Goal: Task Accomplishment & Management: Complete application form

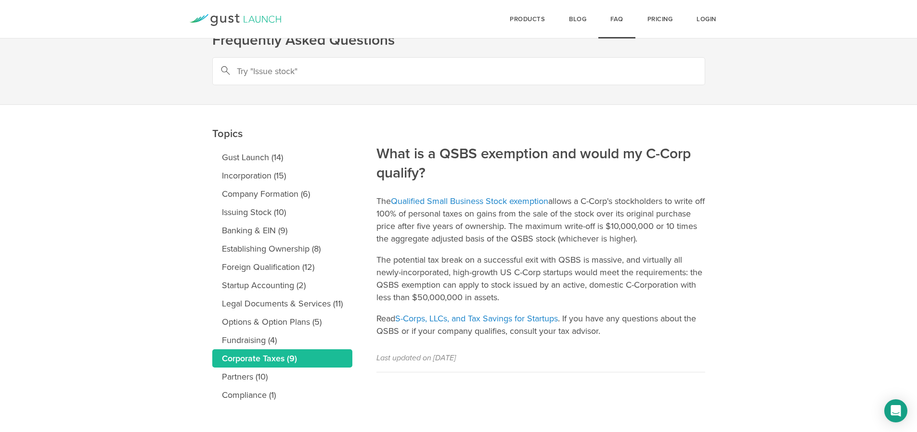
scroll to position [38, 0]
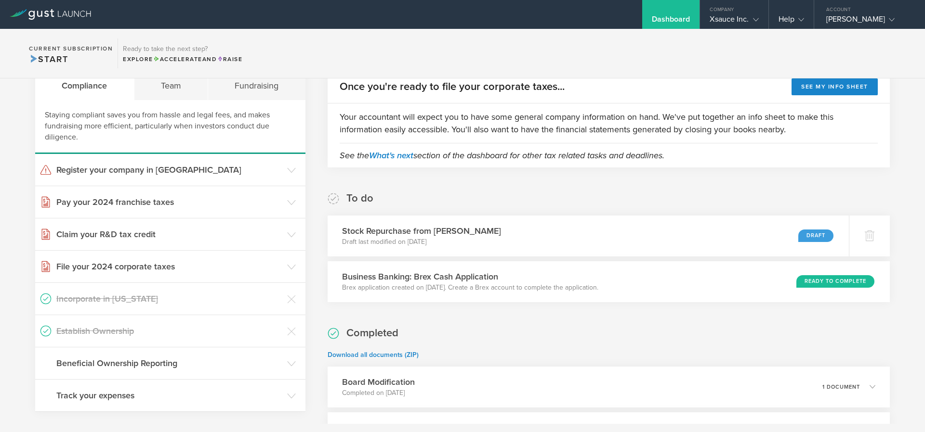
scroll to position [116, 0]
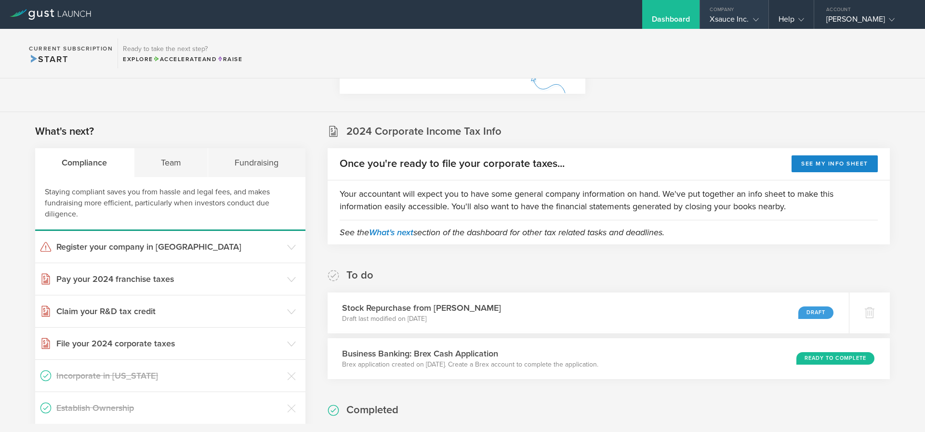
click at [736, 13] on div "Company" at bounding box center [734, 7] width 68 height 14
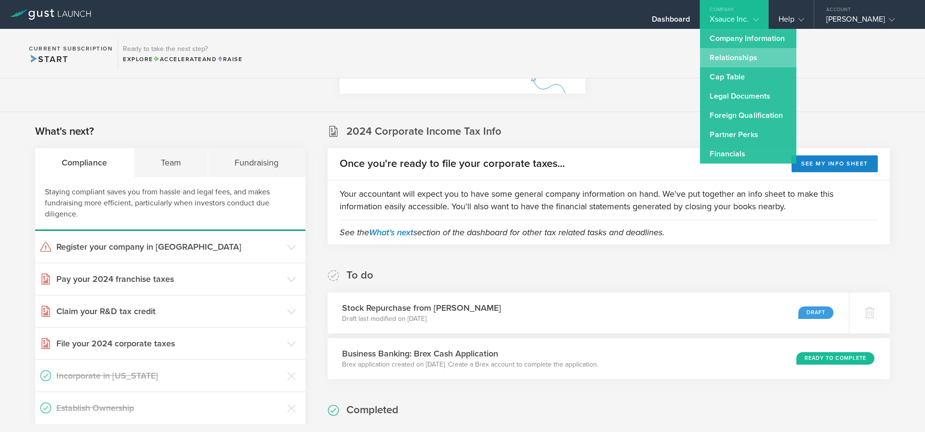
click at [746, 59] on link "Relationships" at bounding box center [748, 57] width 96 height 19
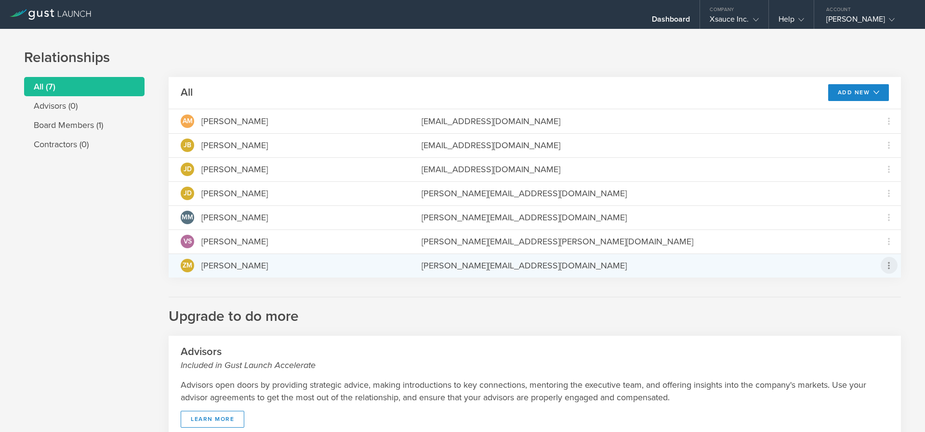
click at [884, 263] on icon at bounding box center [889, 266] width 12 height 12
click at [846, 319] on div "due to termination" at bounding box center [850, 320] width 73 height 10
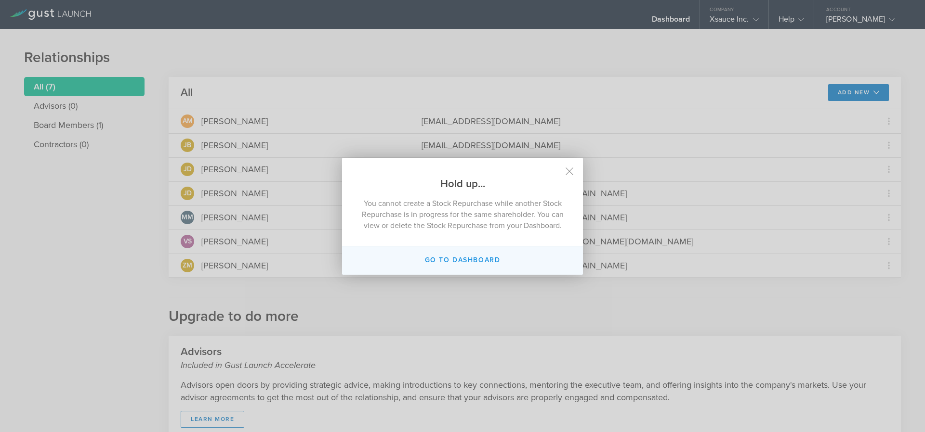
click at [442, 268] on button "Go to dashboard" at bounding box center [462, 261] width 241 height 28
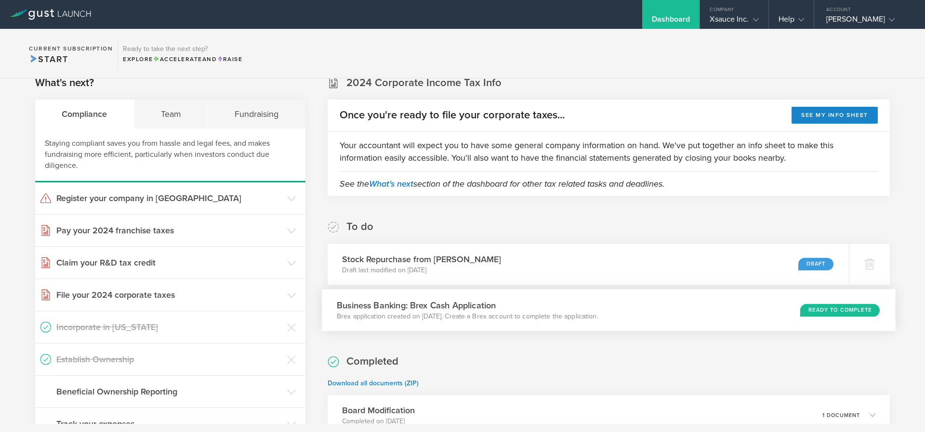
scroll to position [173, 0]
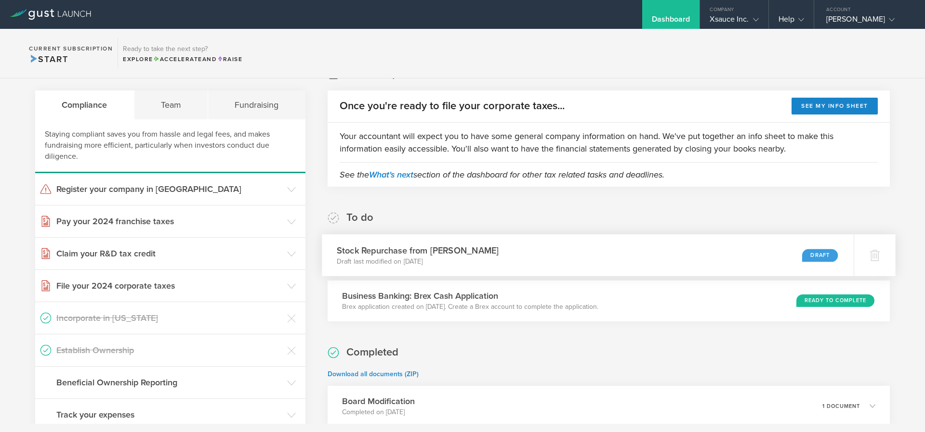
click at [439, 258] on p "Draft last modified on Sep 1, 2025" at bounding box center [418, 262] width 162 height 10
click at [410, 258] on p "Draft last modified on Sep 1, 2025" at bounding box center [418, 262] width 162 height 10
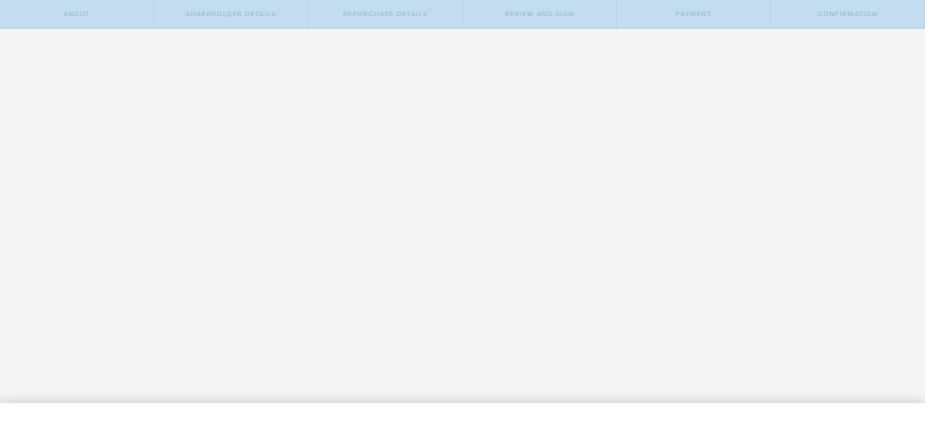
radio input "true"
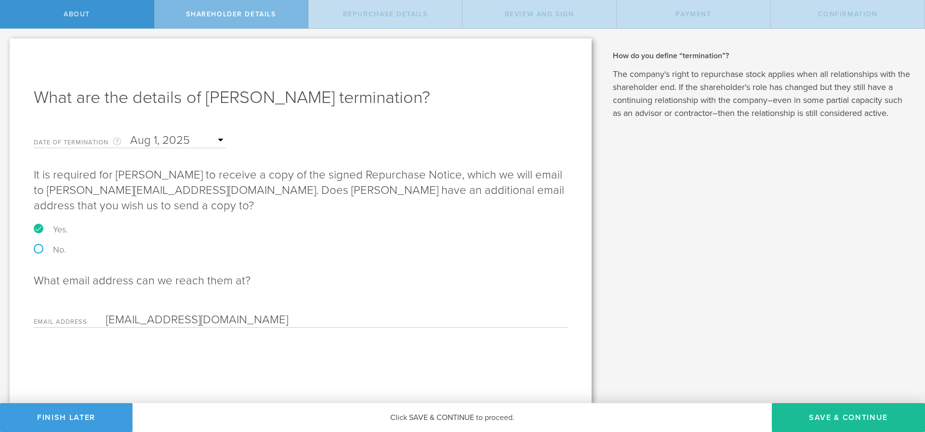
click at [223, 137] on input "text" at bounding box center [178, 140] width 96 height 14
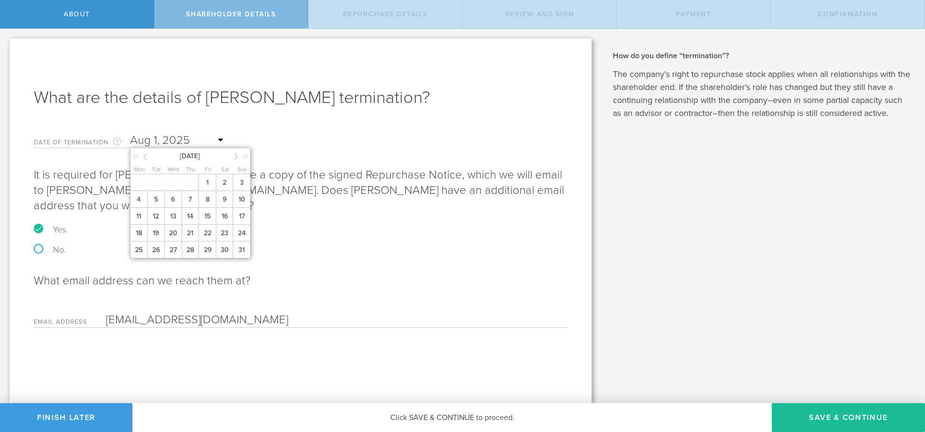
click at [146, 156] on icon at bounding box center [145, 157] width 4 height 12
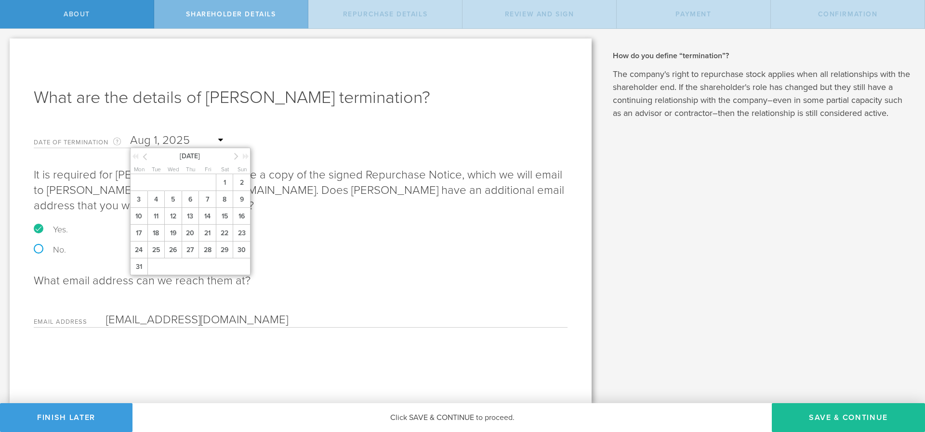
click at [146, 156] on icon at bounding box center [145, 157] width 4 height 12
click at [237, 155] on icon at bounding box center [236, 156] width 4 height 12
click at [208, 255] on span "31" at bounding box center [207, 250] width 18 height 17
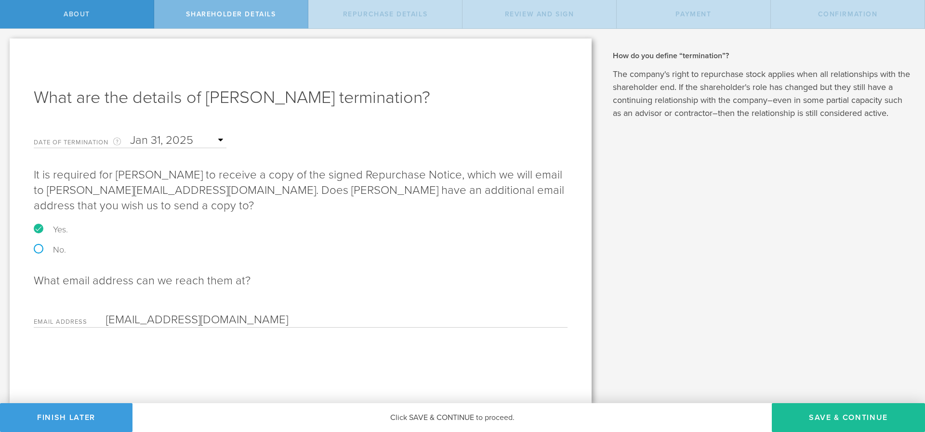
click at [371, 309] on div "Email Address zacharymmiller97@gmail.com Please enter a valid email address." at bounding box center [301, 318] width 534 height 20
click at [856, 418] on button "Save & Continue" at bounding box center [848, 418] width 153 height 29
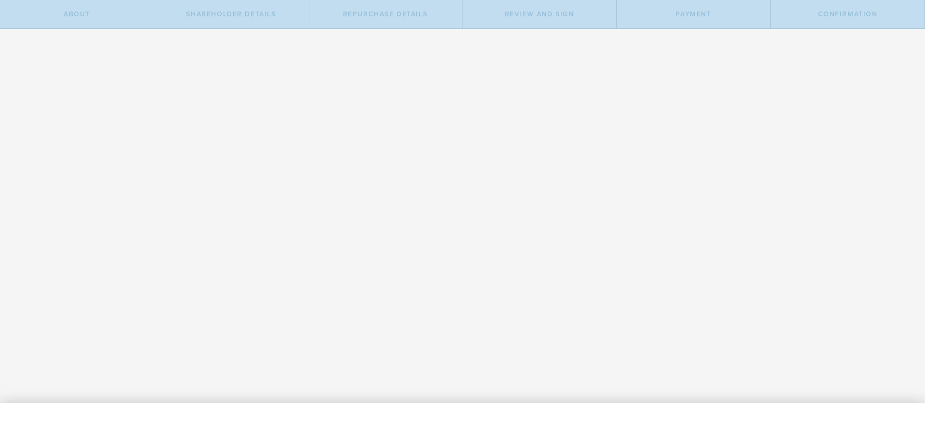
radio input "true"
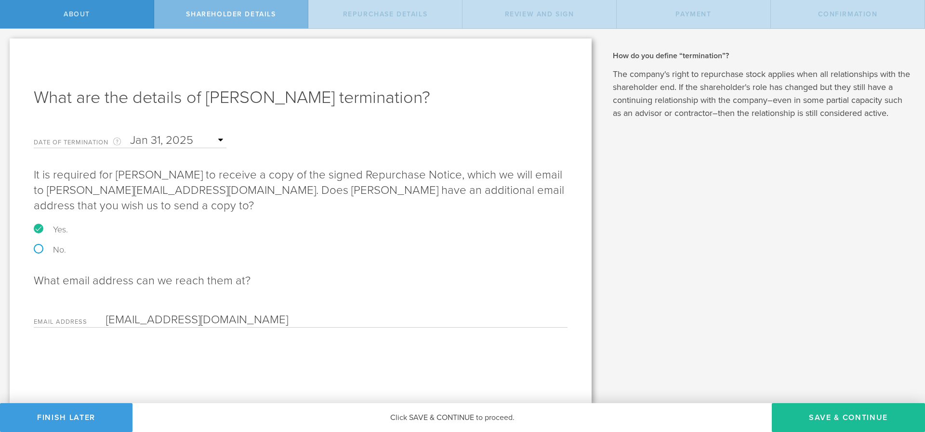
click at [221, 141] on input "text" at bounding box center [178, 140] width 96 height 14
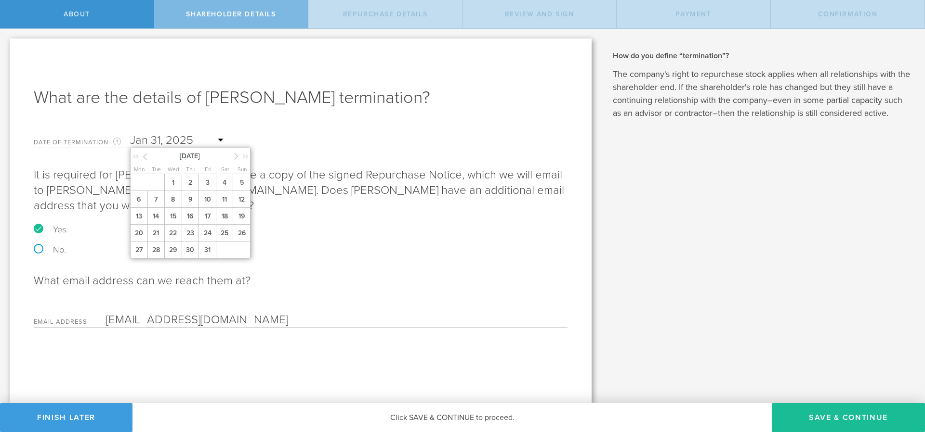
click at [144, 157] on icon at bounding box center [145, 157] width 4 height 12
click at [217, 188] on span "2" at bounding box center [224, 182] width 17 height 17
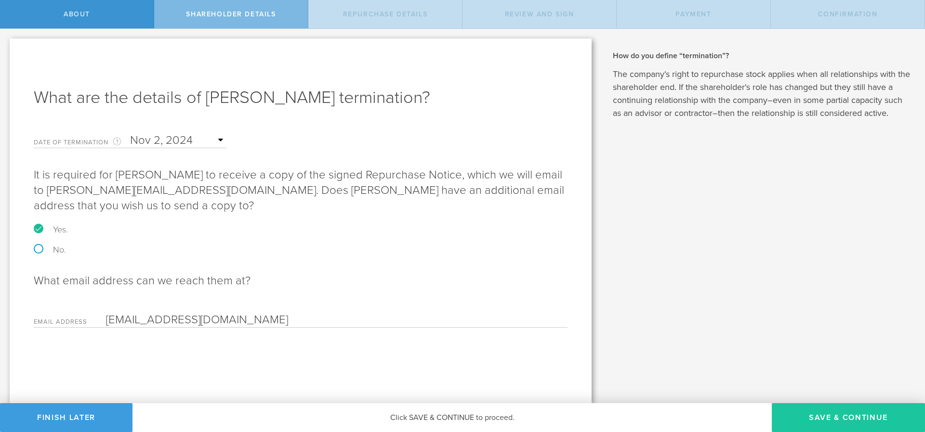
click at [818, 420] on button "Save & Continue" at bounding box center [848, 418] width 153 height 29
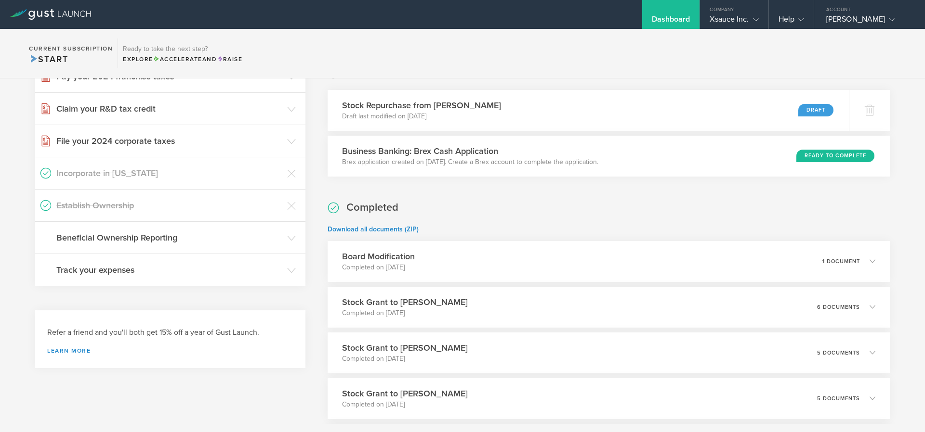
scroll to position [347, 0]
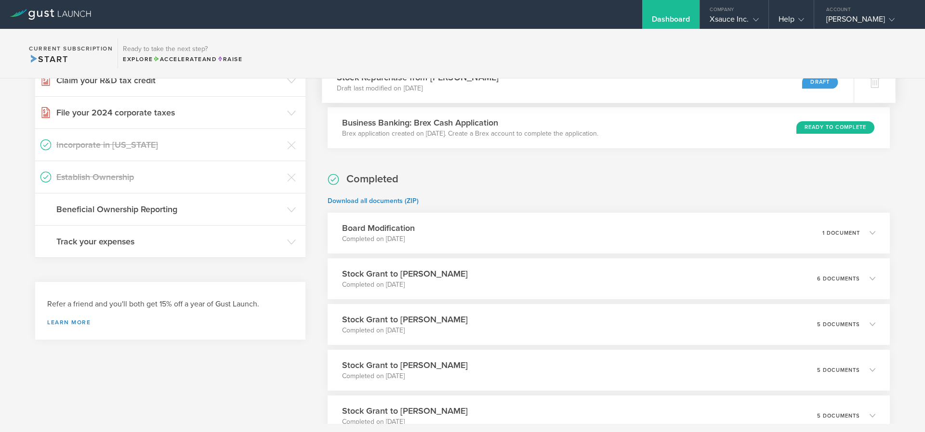
click at [803, 85] on div "Draft" at bounding box center [820, 82] width 36 height 13
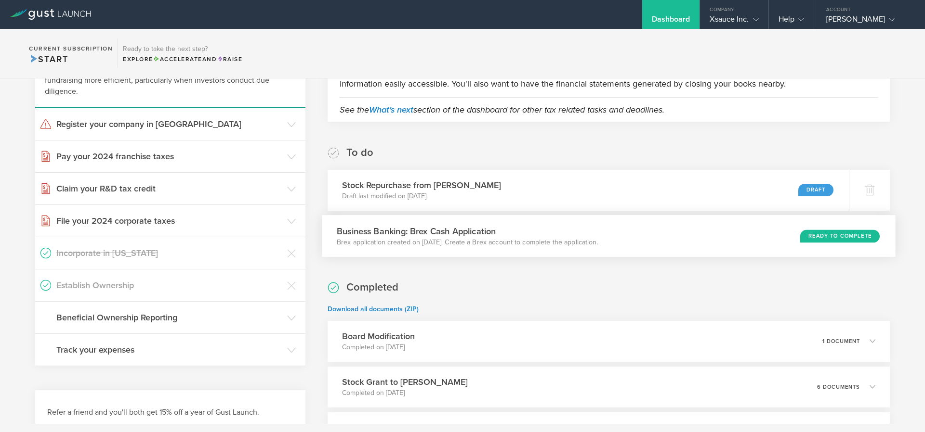
scroll to position [231, 0]
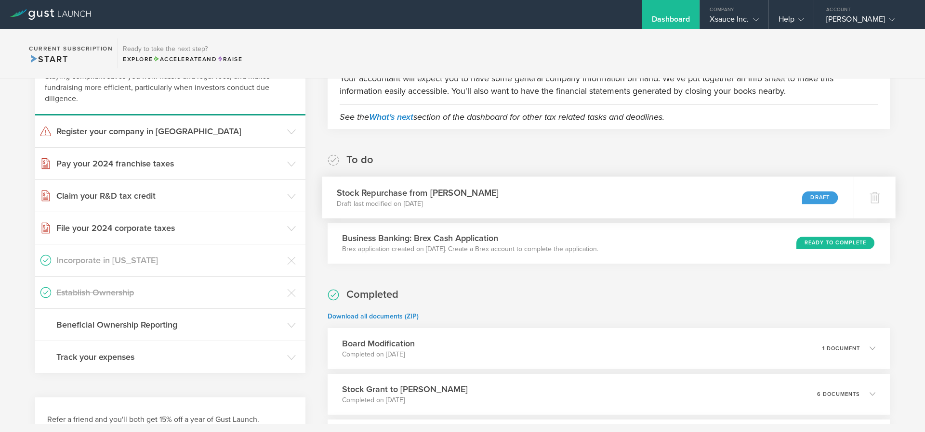
click at [461, 195] on h3 "Stock Repurchase from ZACHARY MILLER" at bounding box center [418, 192] width 162 height 13
click at [802, 197] on div "Draft" at bounding box center [820, 197] width 36 height 13
click at [533, 189] on div "Stock Repurchase from ZACHARY MILLER Draft last modified on Sep 2, 2025 Draft" at bounding box center [588, 198] width 532 height 42
click at [432, 199] on p "Draft last modified on Sep 2, 2025" at bounding box center [418, 204] width 162 height 10
click at [431, 194] on h3 "Stock Repurchase from ZACHARY MILLER" at bounding box center [418, 192] width 162 height 13
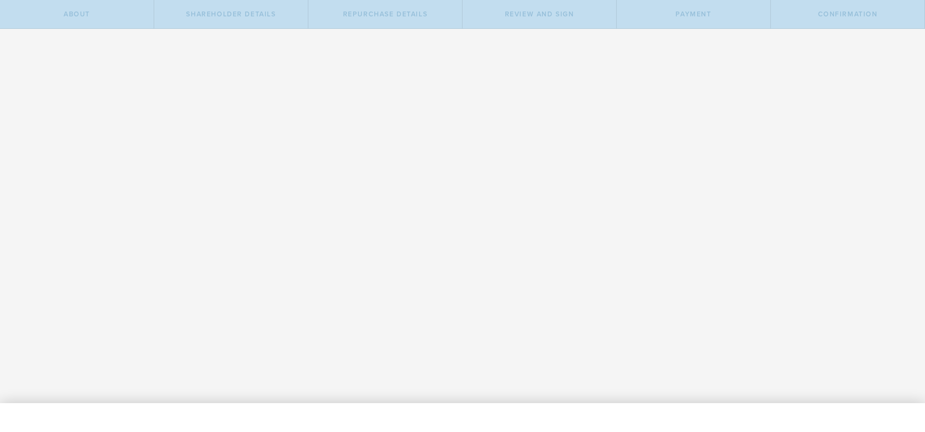
radio input "true"
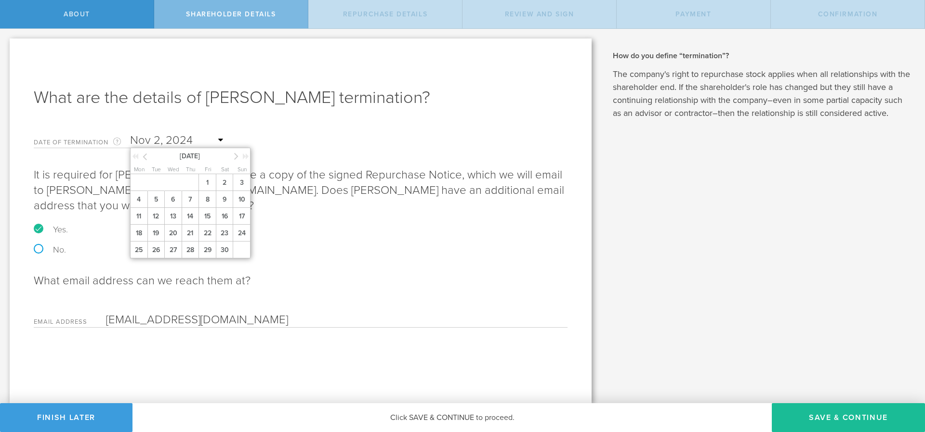
click at [160, 139] on input "text" at bounding box center [178, 140] width 96 height 14
click at [141, 160] on div at bounding box center [140, 158] width 17 height 10
click at [144, 157] on icon at bounding box center [145, 157] width 4 height 12
click at [189, 180] on span "3" at bounding box center [190, 182] width 17 height 17
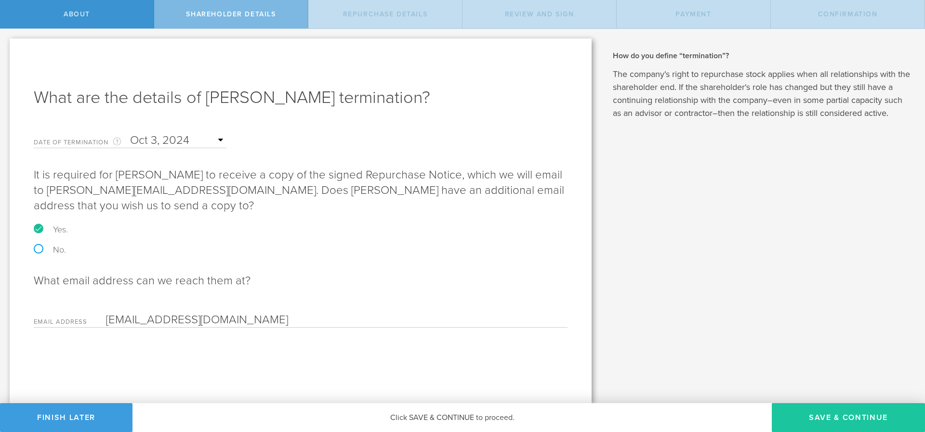
click at [837, 420] on button "Save & Continue" at bounding box center [848, 418] width 153 height 29
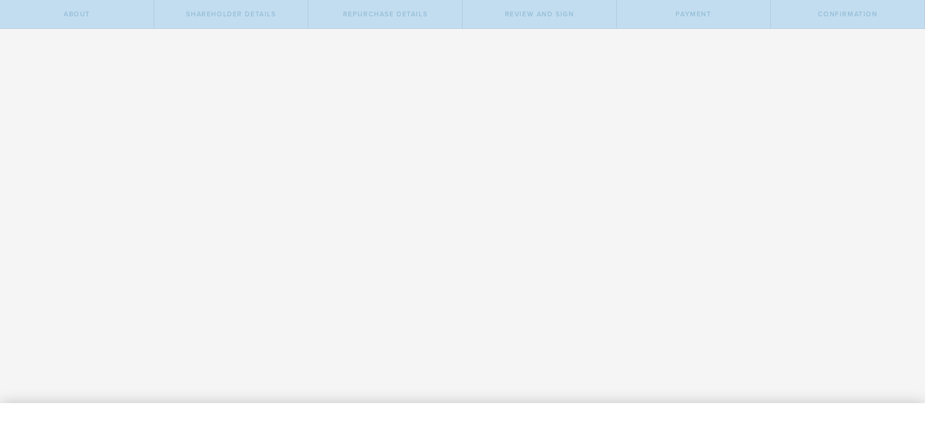
radio input "true"
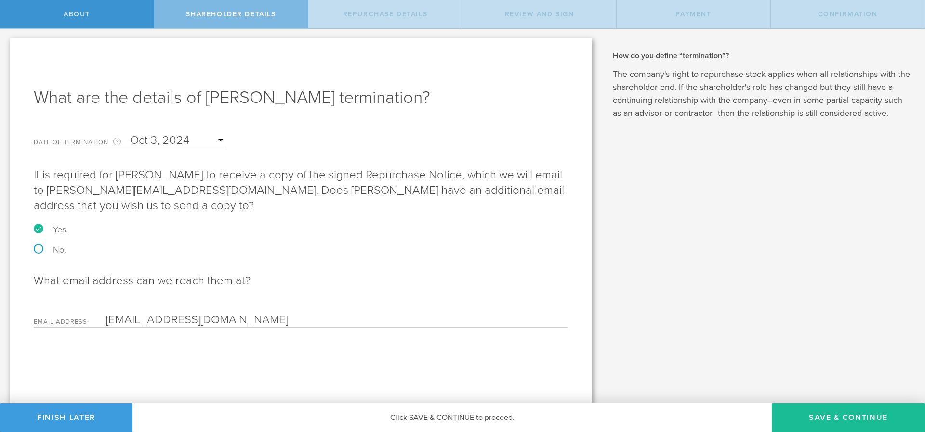
click at [225, 141] on input "text" at bounding box center [178, 140] width 96 height 14
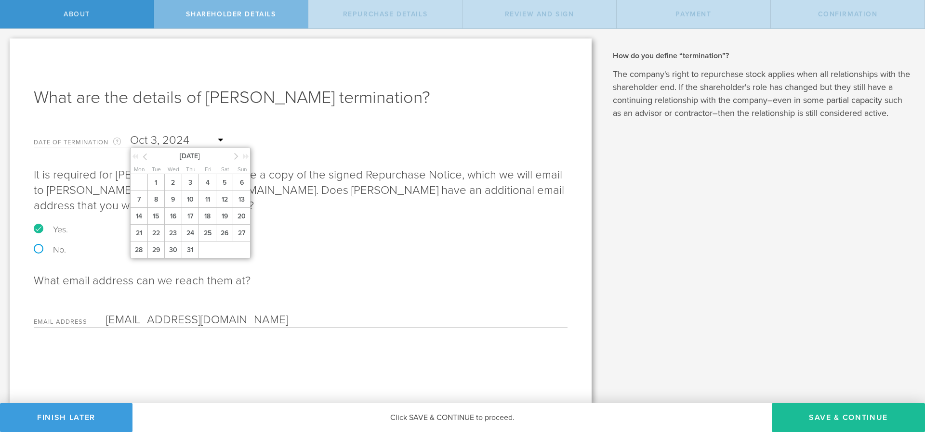
click at [143, 159] on icon at bounding box center [145, 157] width 4 height 12
click at [226, 183] on span "3" at bounding box center [224, 182] width 17 height 17
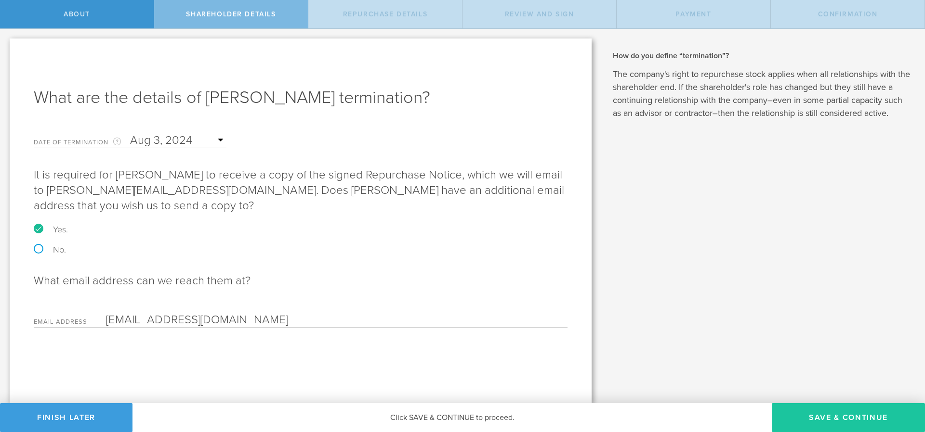
click at [812, 421] on button "Save & Continue" at bounding box center [848, 418] width 153 height 29
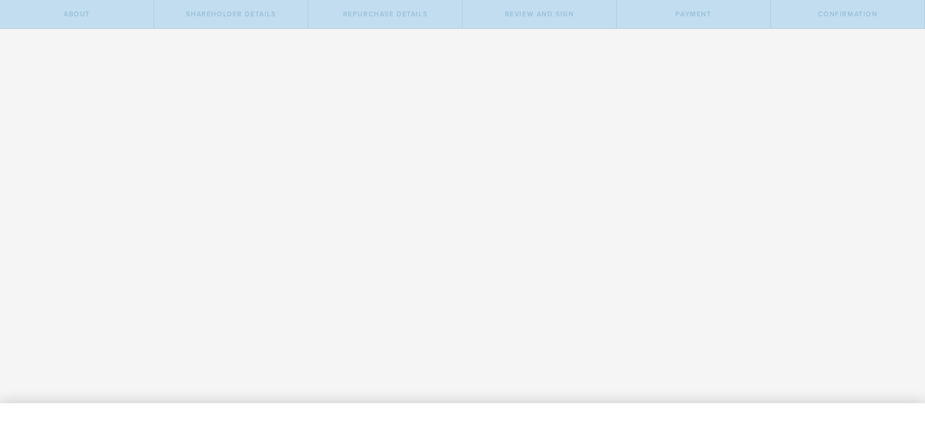
radio input "true"
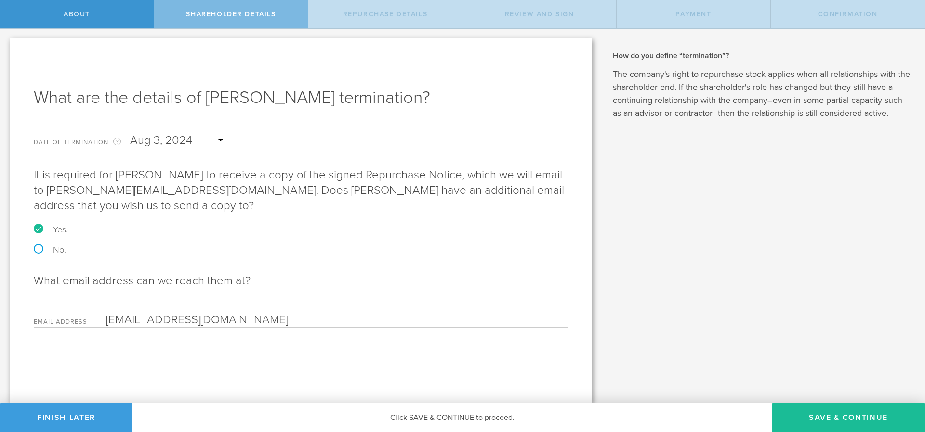
click at [217, 137] on input "text" at bounding box center [178, 140] width 96 height 14
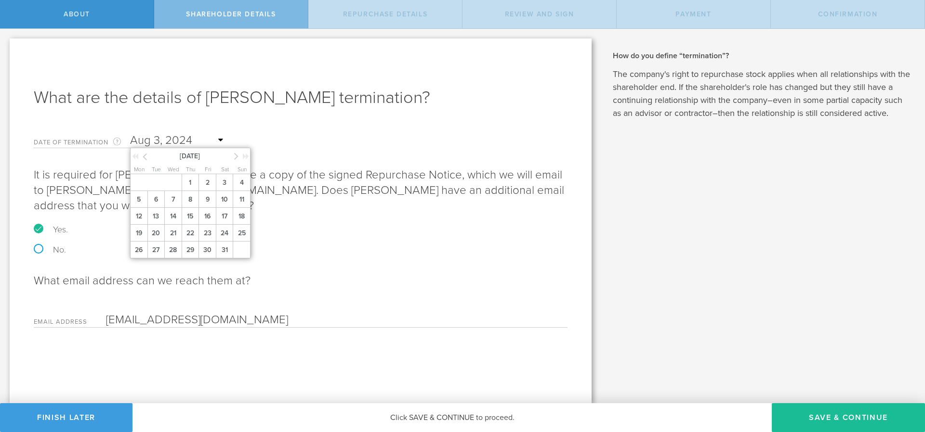
click at [143, 159] on icon at bounding box center [145, 157] width 4 height 12
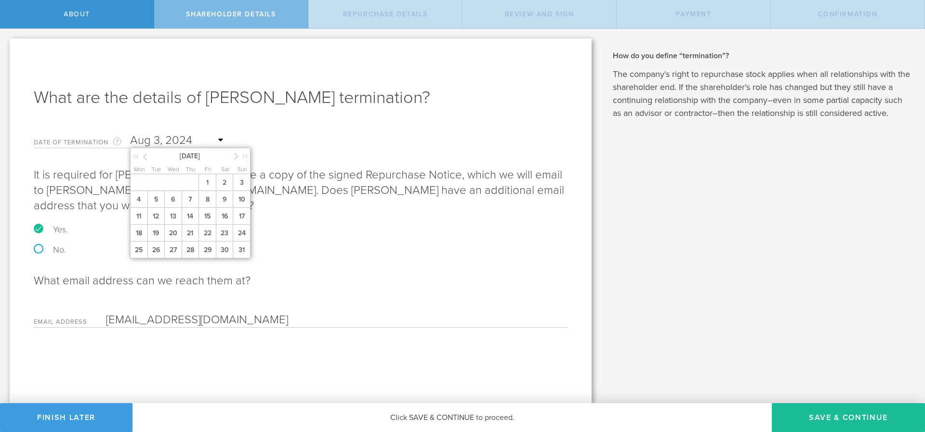
click at [235, 155] on icon at bounding box center [236, 156] width 4 height 12
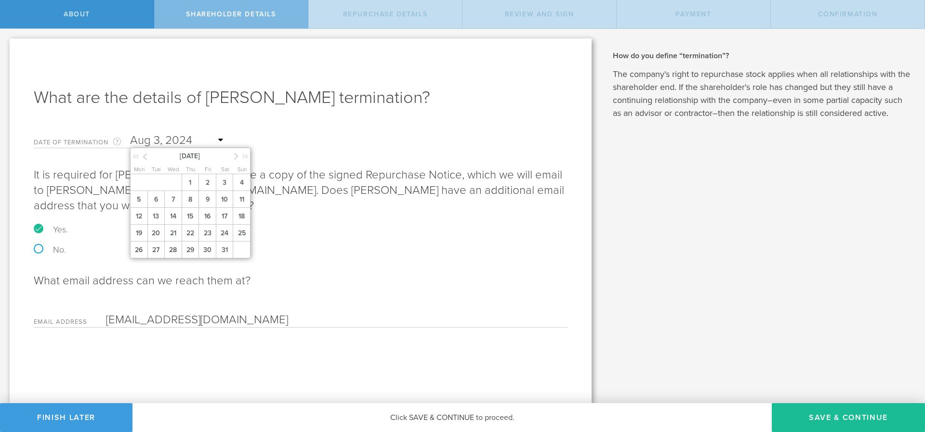
click at [235, 155] on icon at bounding box center [236, 156] width 4 height 12
click at [143, 157] on icon at bounding box center [145, 157] width 4 height 12
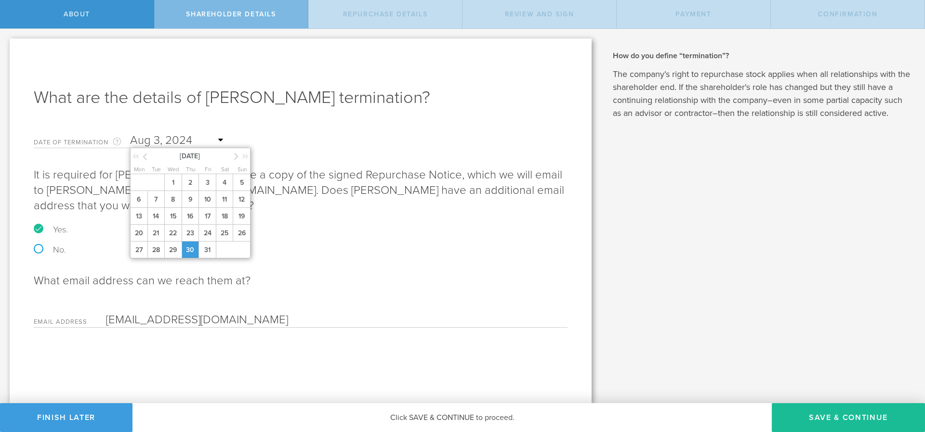
click at [188, 246] on span "30" at bounding box center [190, 250] width 17 height 17
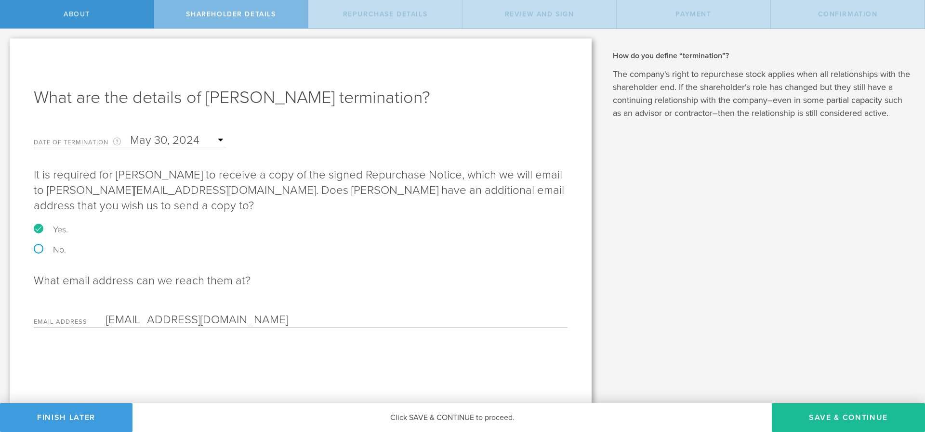
click at [471, 351] on div "What are the details of ZACHARY MILLER’s termination? Date of Termination This …" at bounding box center [301, 221] width 582 height 365
click at [809, 419] on button "Save & Continue" at bounding box center [848, 418] width 153 height 29
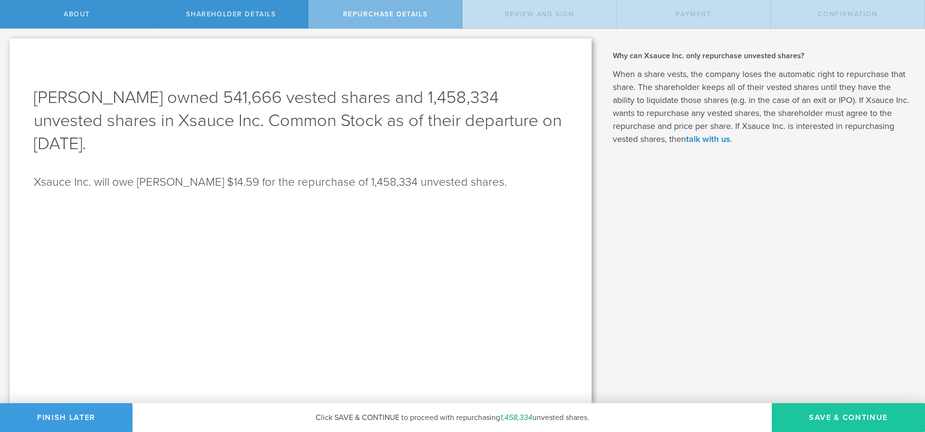
click at [825, 419] on button "Save & Continue" at bounding box center [848, 418] width 153 height 29
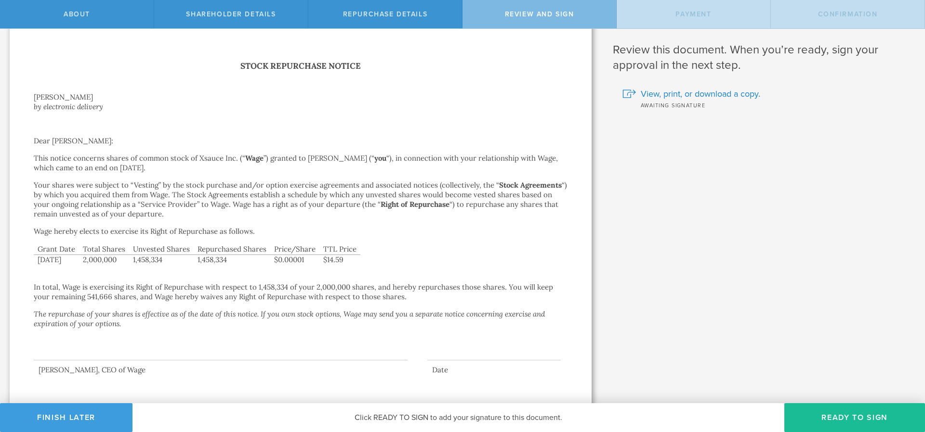
scroll to position [23, 0]
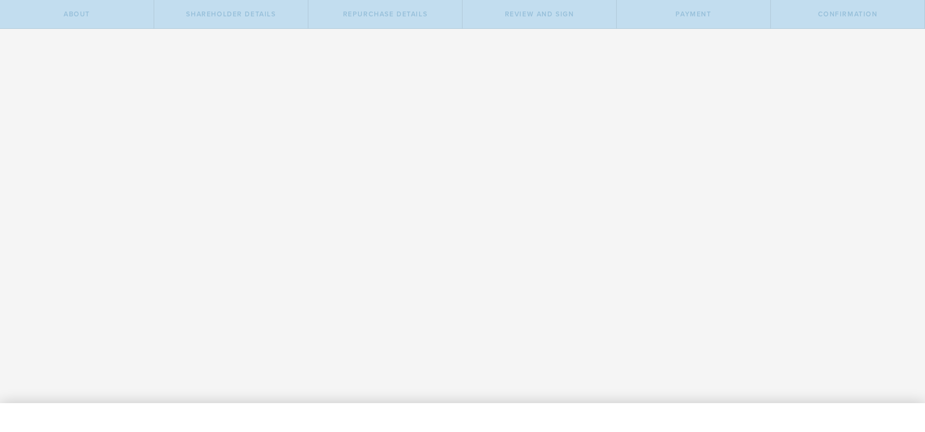
radio input "true"
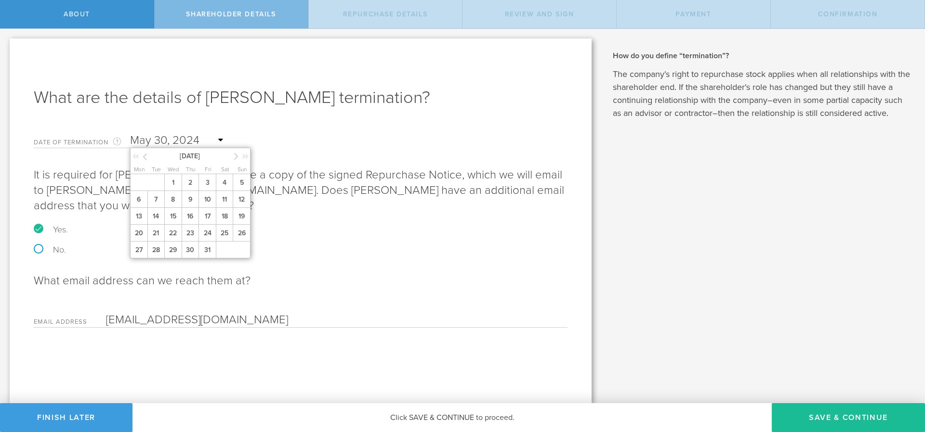
click at [168, 137] on input "text" at bounding box center [178, 140] width 96 height 14
click at [144, 159] on icon at bounding box center [145, 157] width 4 height 12
click at [246, 223] on span "17" at bounding box center [241, 216] width 17 height 17
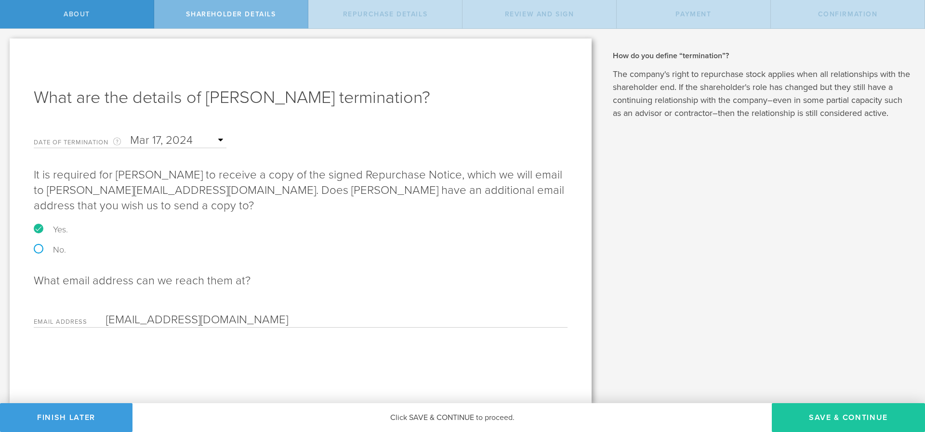
click at [839, 414] on button "Save & Continue" at bounding box center [848, 418] width 153 height 29
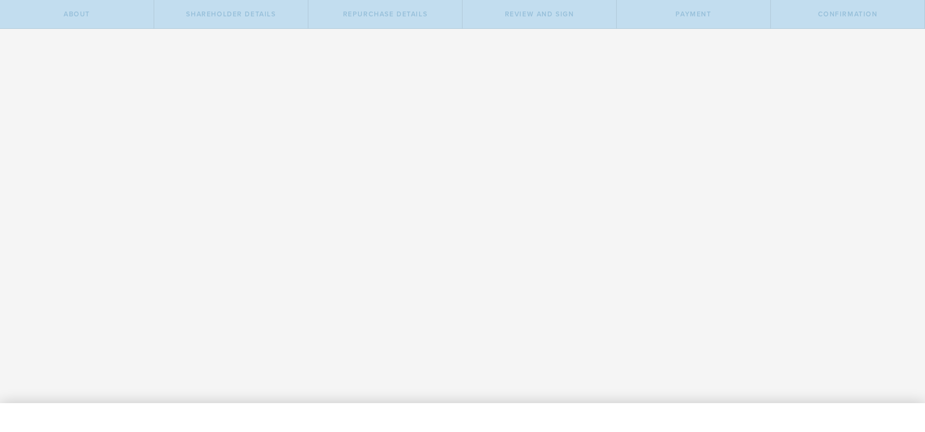
radio input "true"
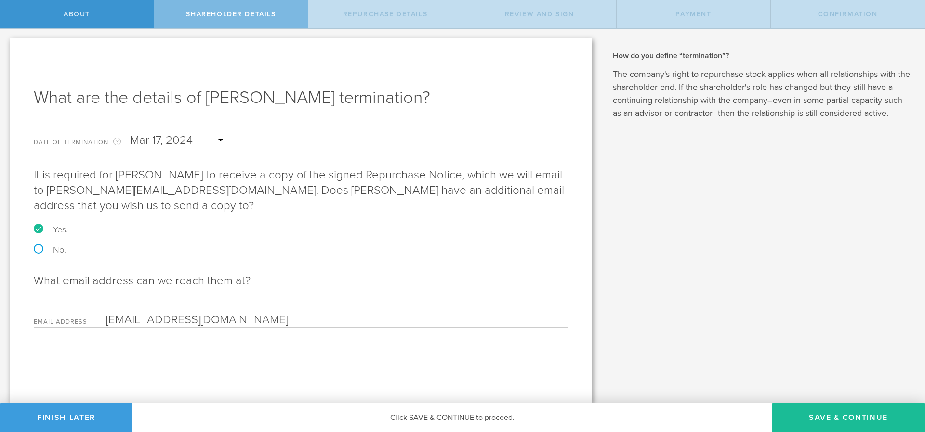
click at [216, 140] on input "text" at bounding box center [178, 140] width 96 height 14
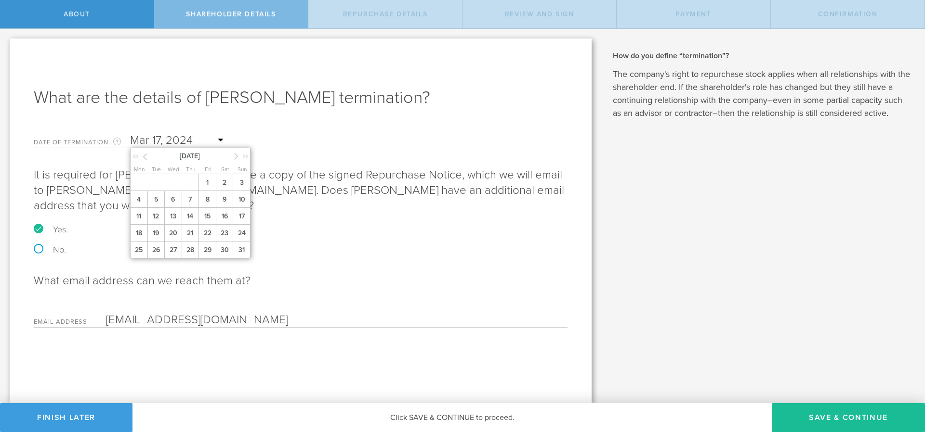
click at [233, 157] on div "March 2024" at bounding box center [191, 155] width 120 height 14
click at [238, 157] on icon at bounding box center [236, 156] width 4 height 12
click at [144, 234] on span "22" at bounding box center [138, 233] width 17 height 17
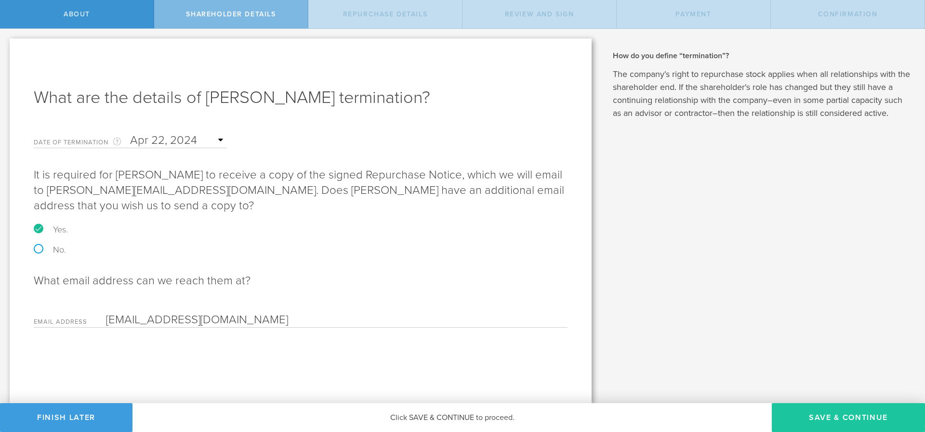
click at [825, 423] on button "Save & Continue" at bounding box center [848, 418] width 153 height 29
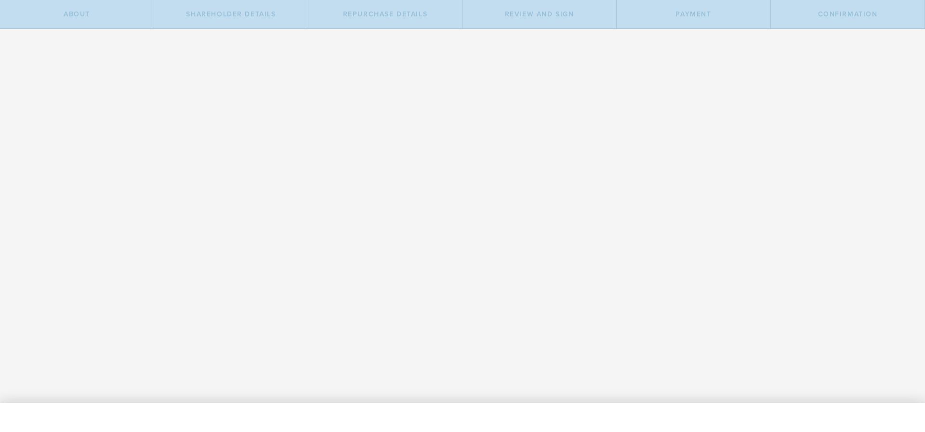
radio input "true"
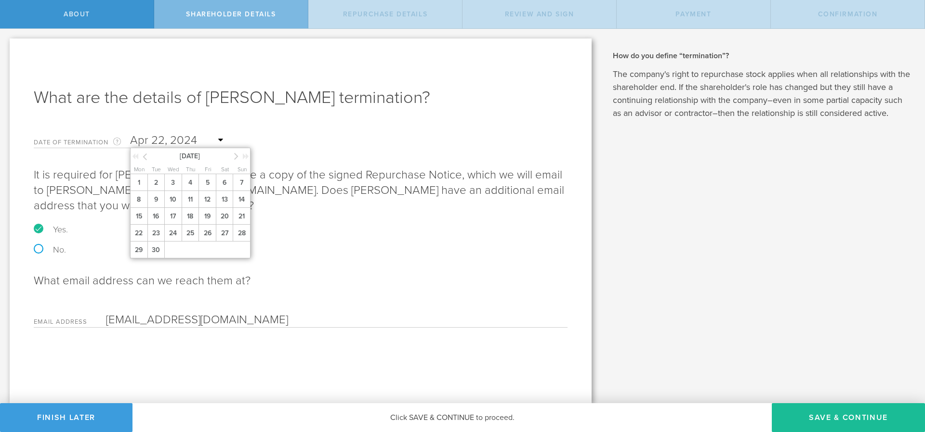
click at [182, 144] on input "text" at bounding box center [178, 140] width 96 height 14
click at [234, 154] on div "[DATE]" at bounding box center [191, 155] width 120 height 14
click at [235, 157] on icon at bounding box center [236, 156] width 4 height 12
click at [222, 202] on span "11" at bounding box center [224, 199] width 17 height 17
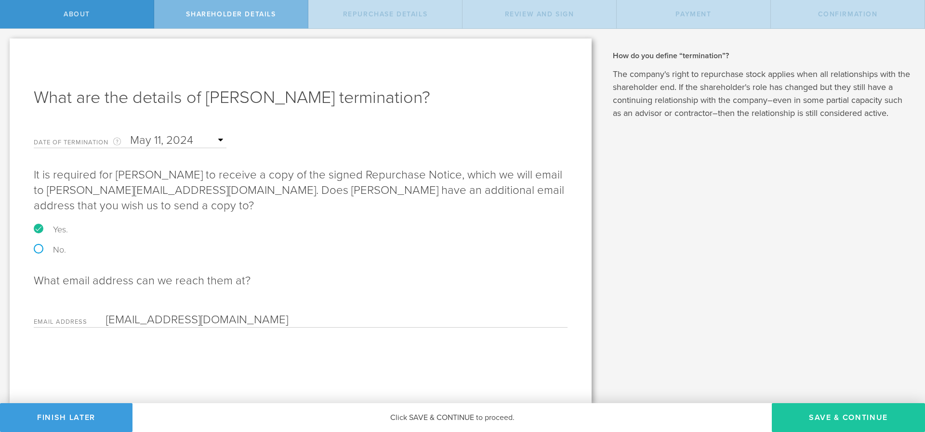
click at [817, 416] on button "Save & Continue" at bounding box center [848, 418] width 153 height 29
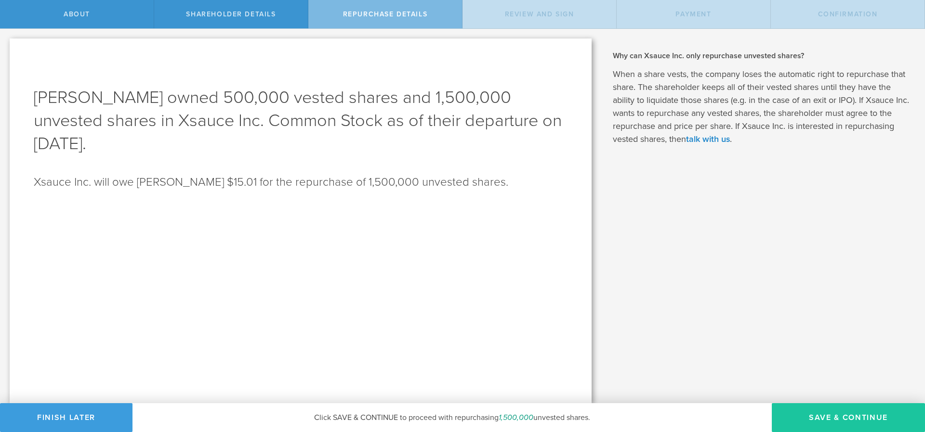
click at [812, 425] on button "Save & Continue" at bounding box center [848, 418] width 153 height 29
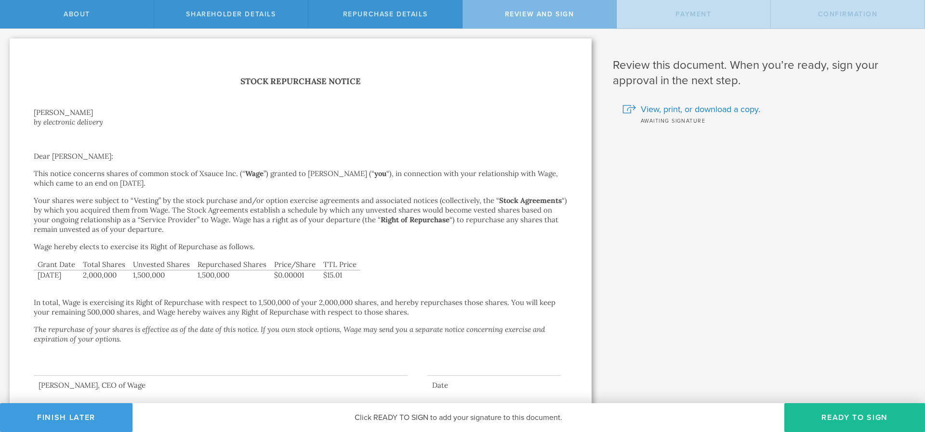
scroll to position [23, 0]
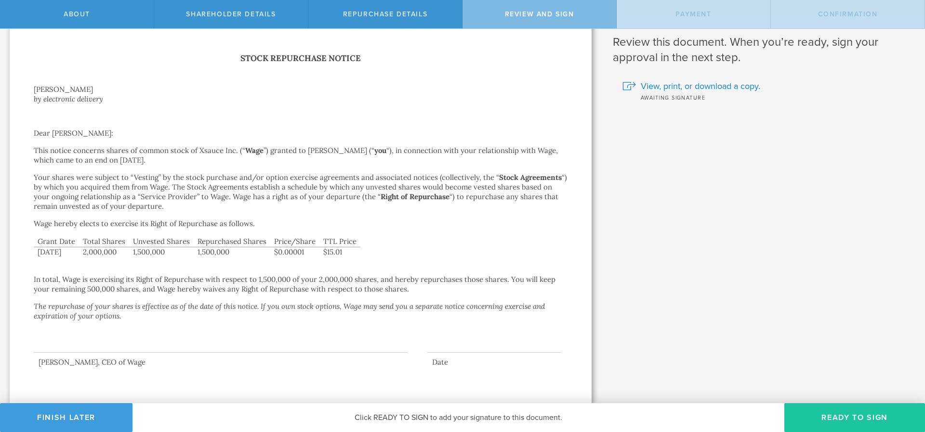
click at [867, 419] on button "Ready to Sign" at bounding box center [854, 418] width 141 height 29
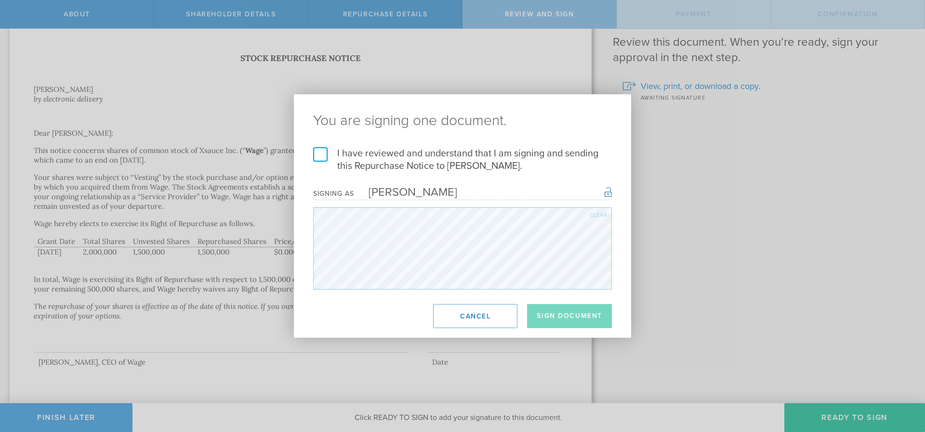
click at [327, 154] on label "I have reviewed and understand that I am signing and sending this Repurchase No…" at bounding box center [462, 159] width 299 height 25
click at [0, 0] on input "I have reviewed and understand that I am signing and sending this Repurchase No…" at bounding box center [0, 0] width 0 height 0
click at [566, 313] on button "Sign Document" at bounding box center [569, 316] width 85 height 24
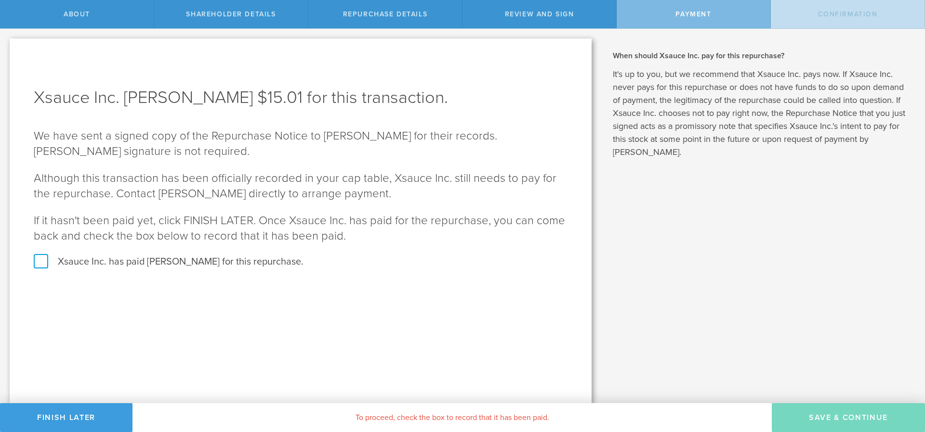
scroll to position [0, 0]
click at [41, 258] on label "Xsauce Inc. has paid ZACHARY MILLER for this repurchase." at bounding box center [301, 262] width 534 height 13
click at [6, 49] on input "Xsauce Inc. has paid ZACHARY MILLER for this repurchase." at bounding box center [3, 39] width 6 height 20
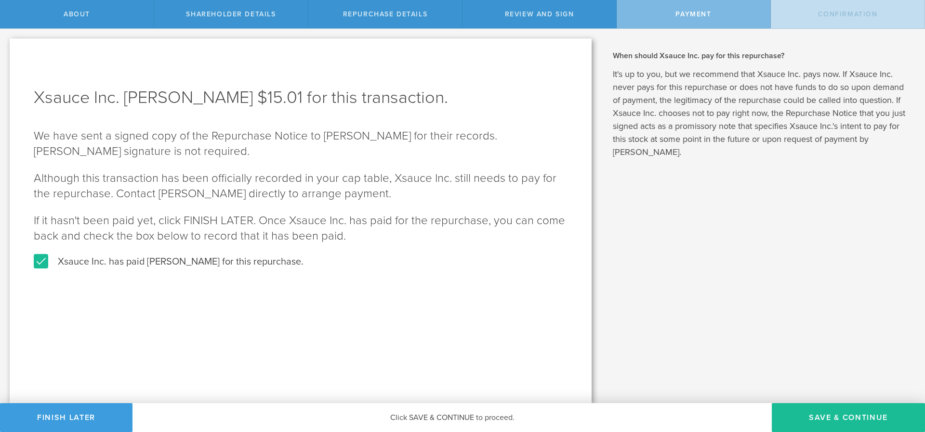
click at [39, 258] on label "Xsauce Inc. has paid ZACHARY MILLER for this repurchase." at bounding box center [301, 262] width 534 height 13
click at [6, 49] on input "Xsauce Inc. has paid ZACHARY MILLER for this repurchase." at bounding box center [3, 39] width 6 height 20
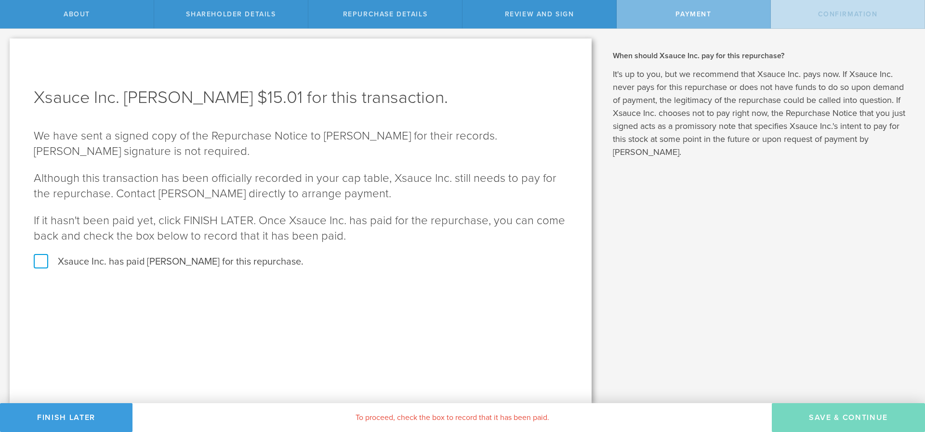
click at [39, 256] on label "Xsauce Inc. has paid ZACHARY MILLER for this repurchase." at bounding box center [301, 262] width 534 height 13
click at [6, 49] on input "Xsauce Inc. has paid ZACHARY MILLER for this repurchase." at bounding box center [3, 39] width 6 height 20
checkbox input "true"
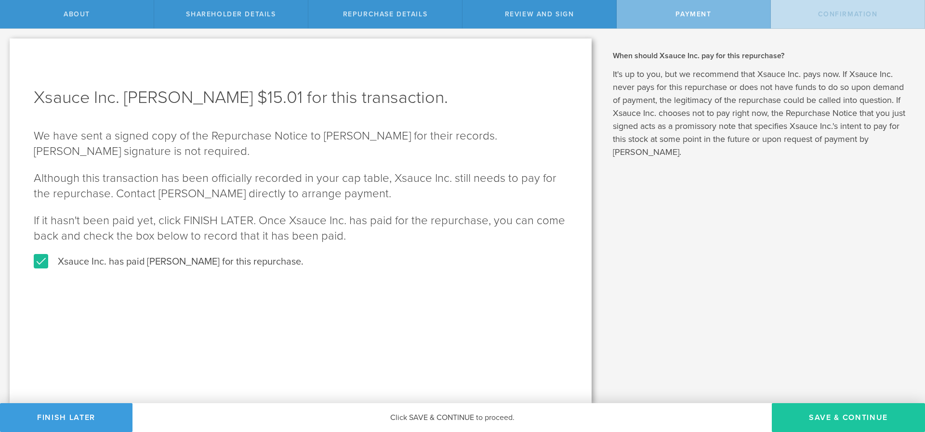
click at [864, 417] on button "SAVE & CONTINUE" at bounding box center [848, 418] width 153 height 29
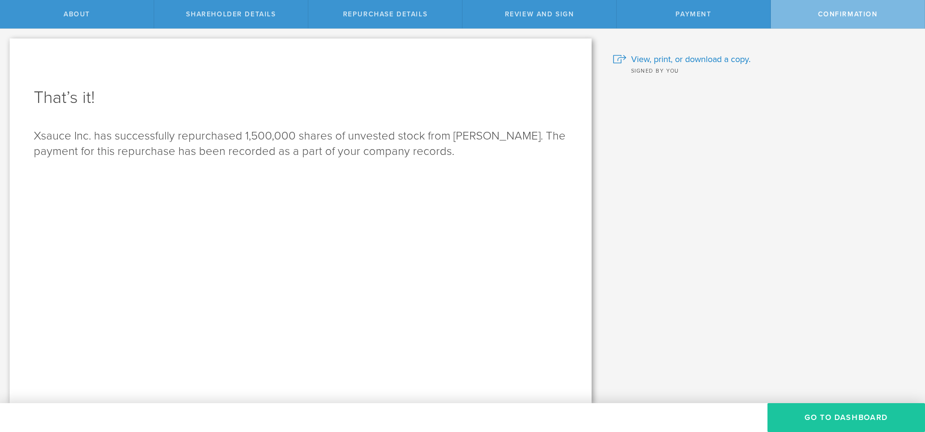
click at [821, 419] on button "Go to Dashboard" at bounding box center [845, 418] width 157 height 29
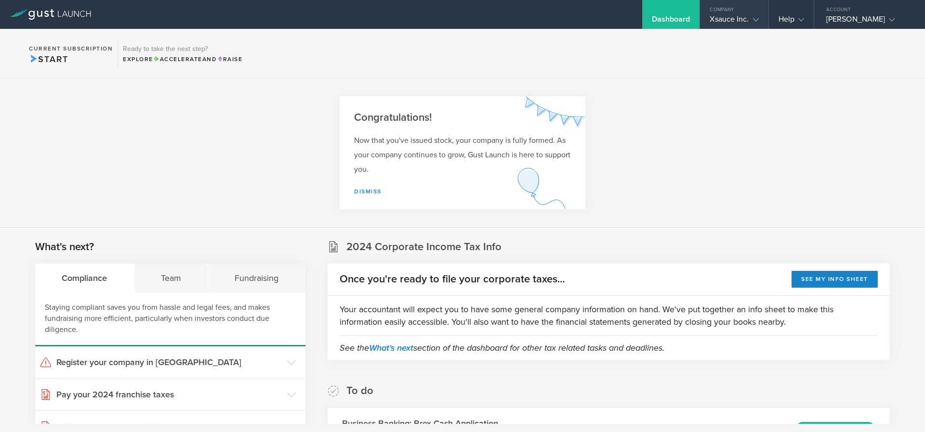
click at [734, 19] on div "Xsauce Inc." at bounding box center [733, 21] width 49 height 14
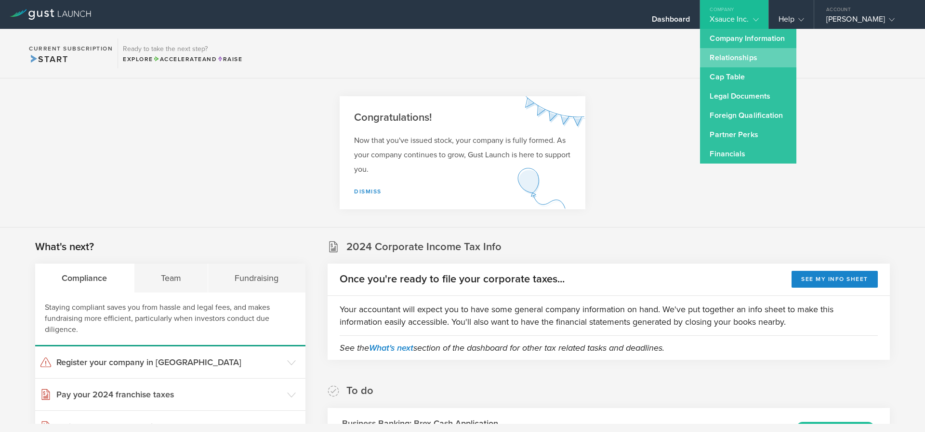
click at [736, 56] on link "Relationships" at bounding box center [748, 57] width 96 height 19
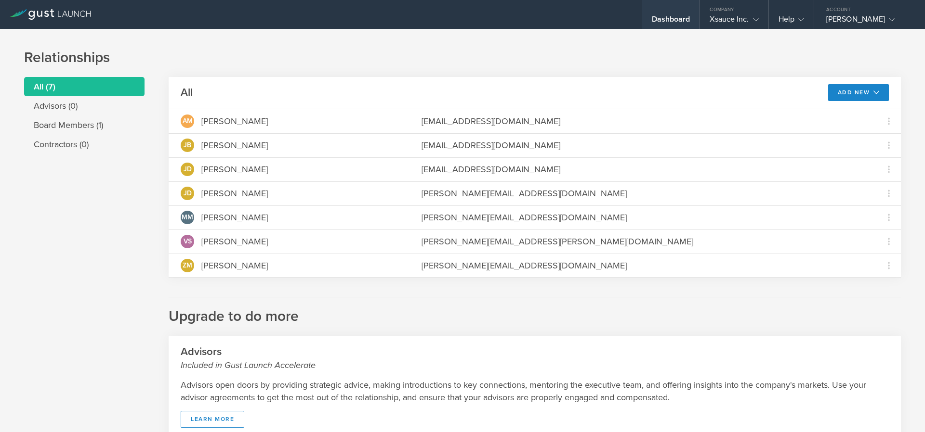
click at [675, 16] on div "Dashboard" at bounding box center [671, 21] width 39 height 14
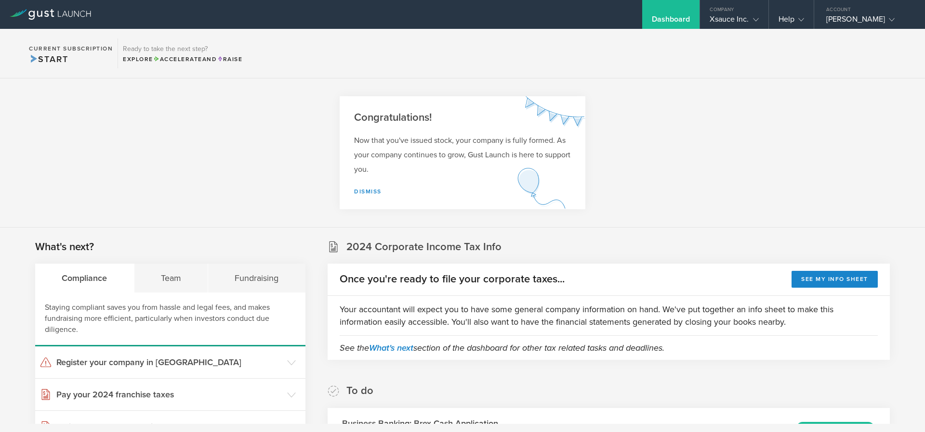
click at [736, 33] on section "Current Subscription Start Ready to take the next step? Explore Accelerate and …" at bounding box center [462, 54] width 925 height 50
click at [733, 21] on div "Xsauce Inc." at bounding box center [733, 21] width 49 height 14
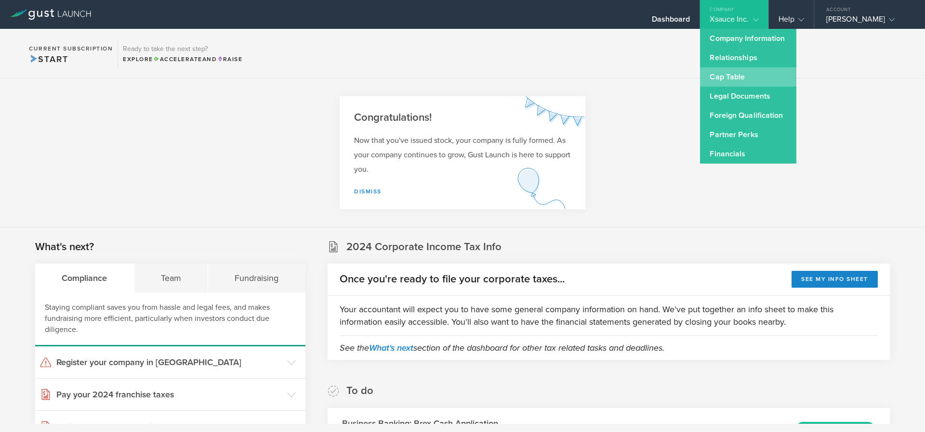
click at [722, 74] on link "Cap Table" at bounding box center [748, 76] width 96 height 19
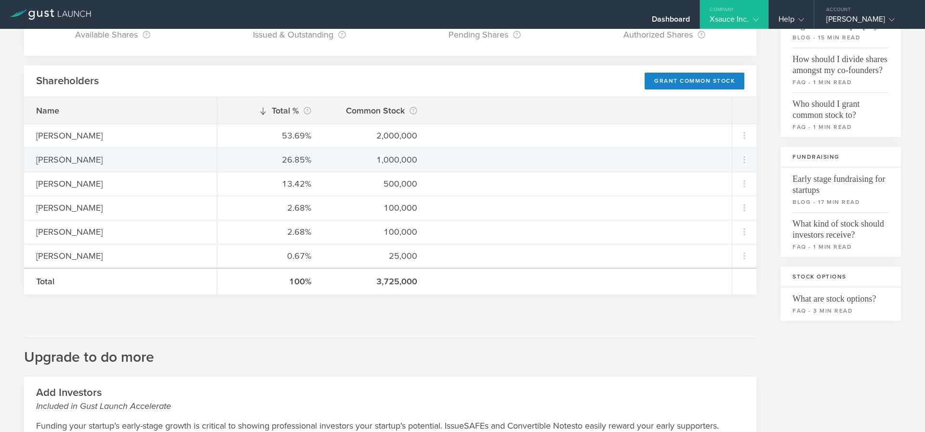
scroll to position [116, 0]
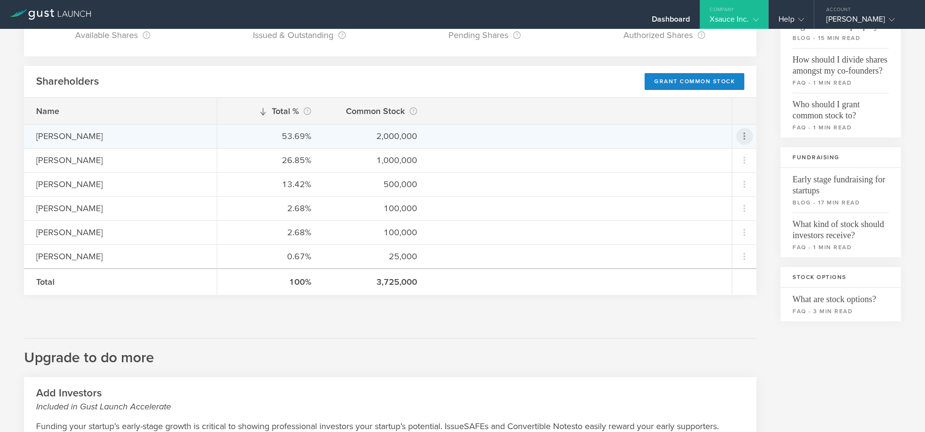
click at [737, 143] on icon at bounding box center [744, 136] width 17 height 17
click at [618, 106] on md-backdrop at bounding box center [462, 216] width 925 height 432
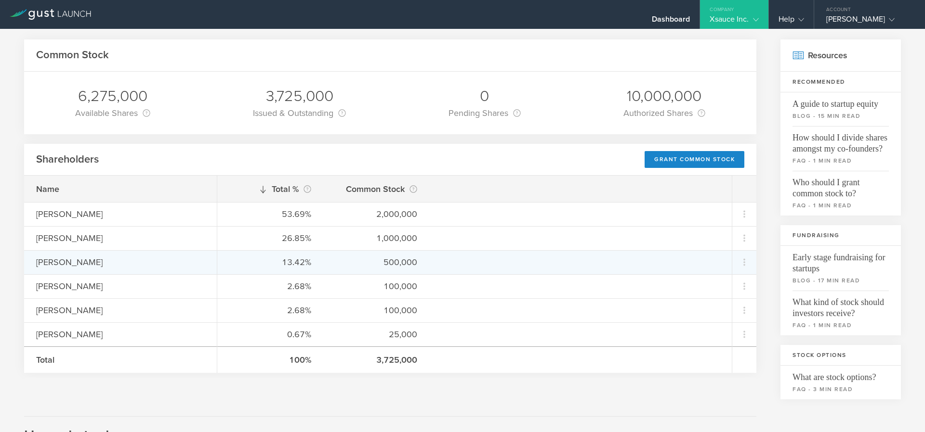
scroll to position [58, 0]
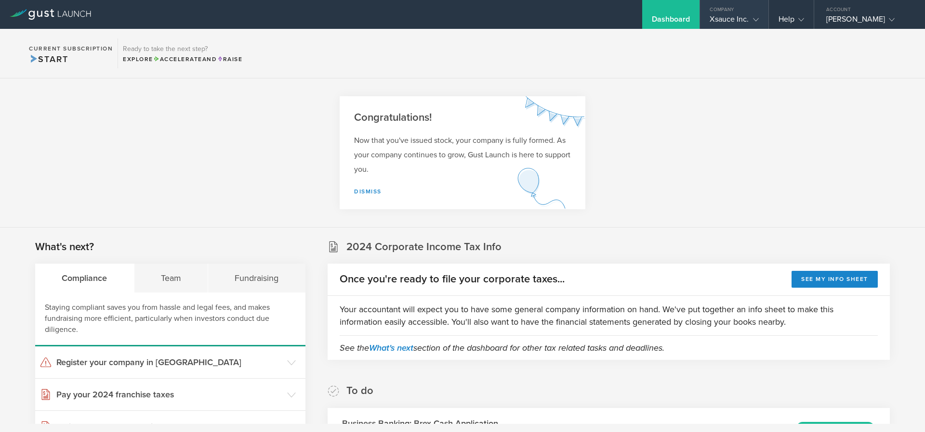
click at [750, 17] on gust-icon at bounding box center [754, 19] width 10 height 10
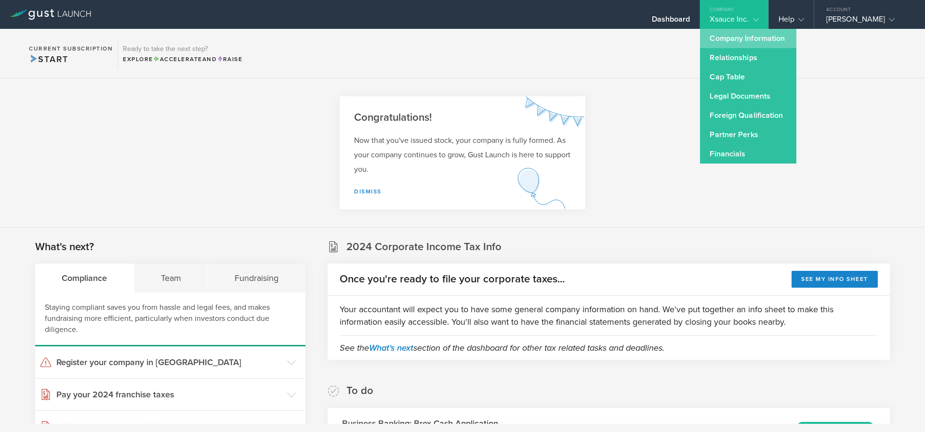
click at [755, 39] on link "Company Information" at bounding box center [748, 38] width 96 height 19
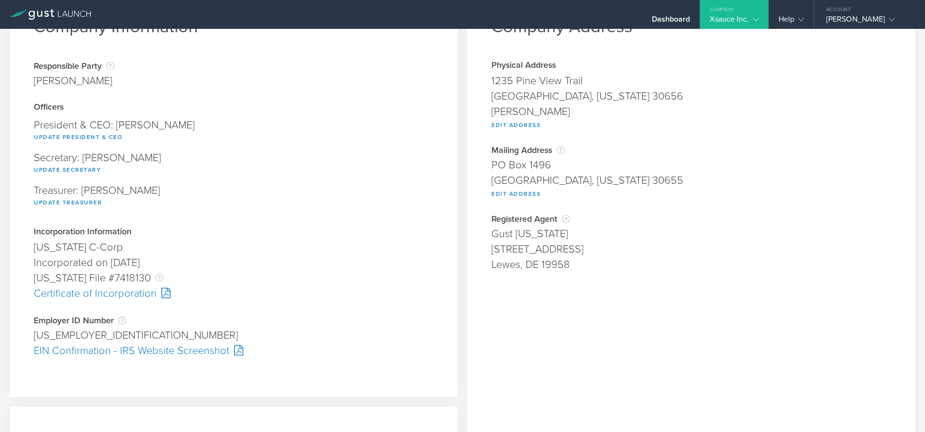
scroll to position [116, 0]
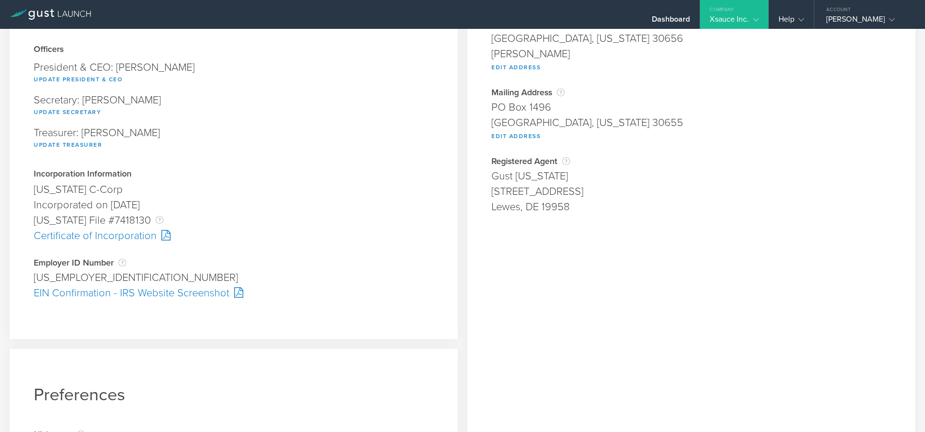
click at [134, 207] on div "Incorporated on [DATE]" at bounding box center [234, 204] width 400 height 15
click at [671, 12] on div "Dashboard" at bounding box center [671, 14] width 58 height 29
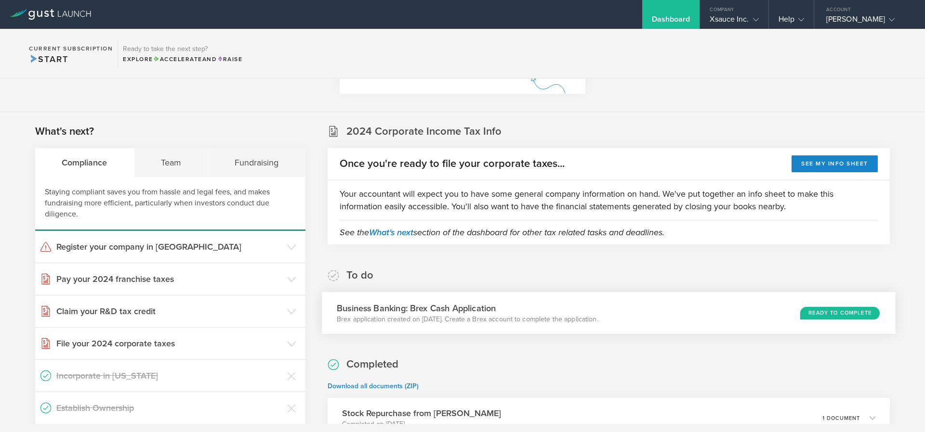
scroll to position [231, 0]
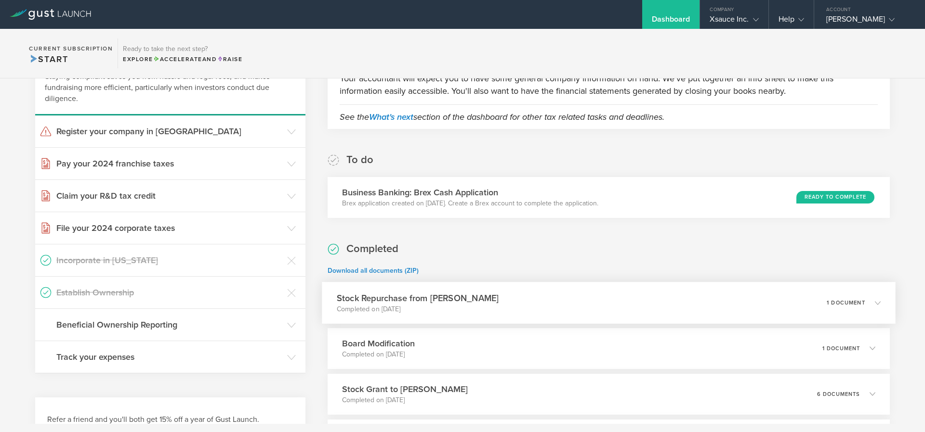
click at [875, 304] on icon at bounding box center [878, 303] width 6 height 6
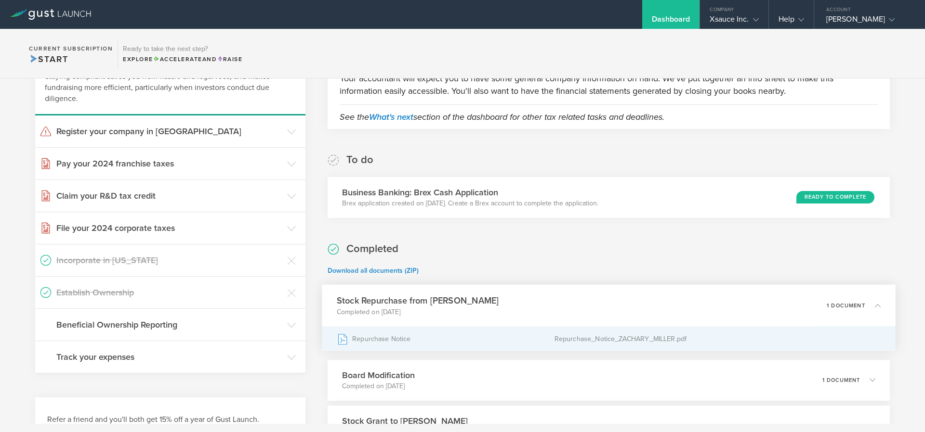
click at [438, 341] on div "Repurchase Notice" at bounding box center [446, 339] width 218 height 24
